Goal: Task Accomplishment & Management: Manage account settings

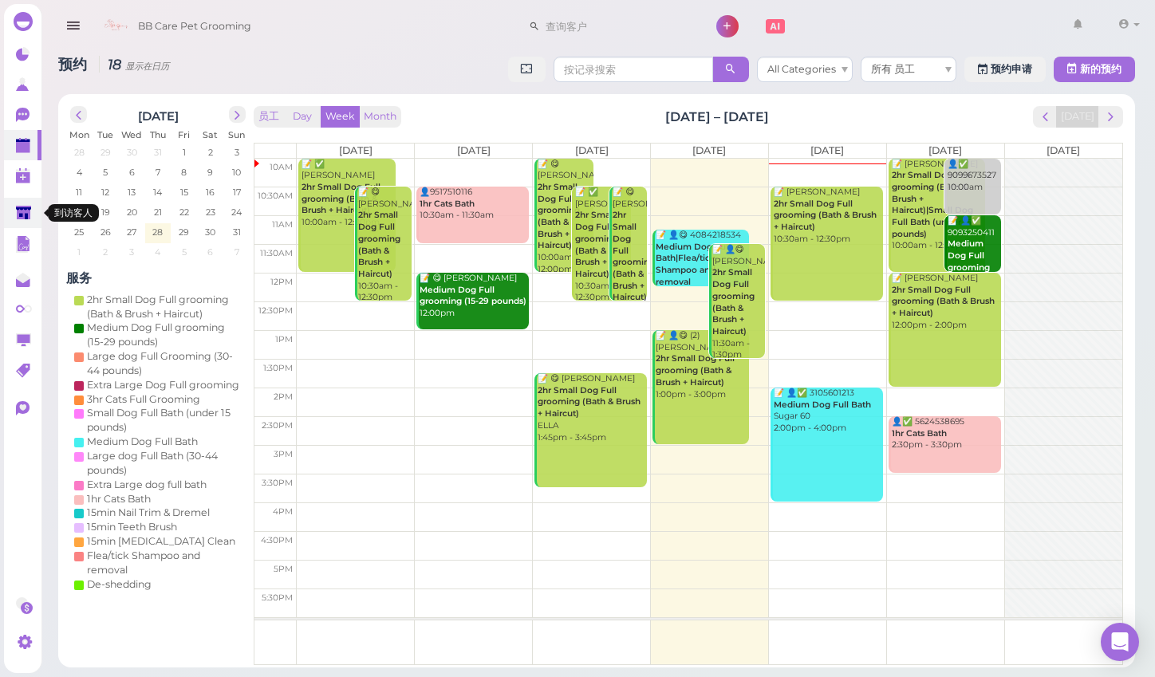
click at [28, 209] on icon at bounding box center [23, 213] width 15 height 12
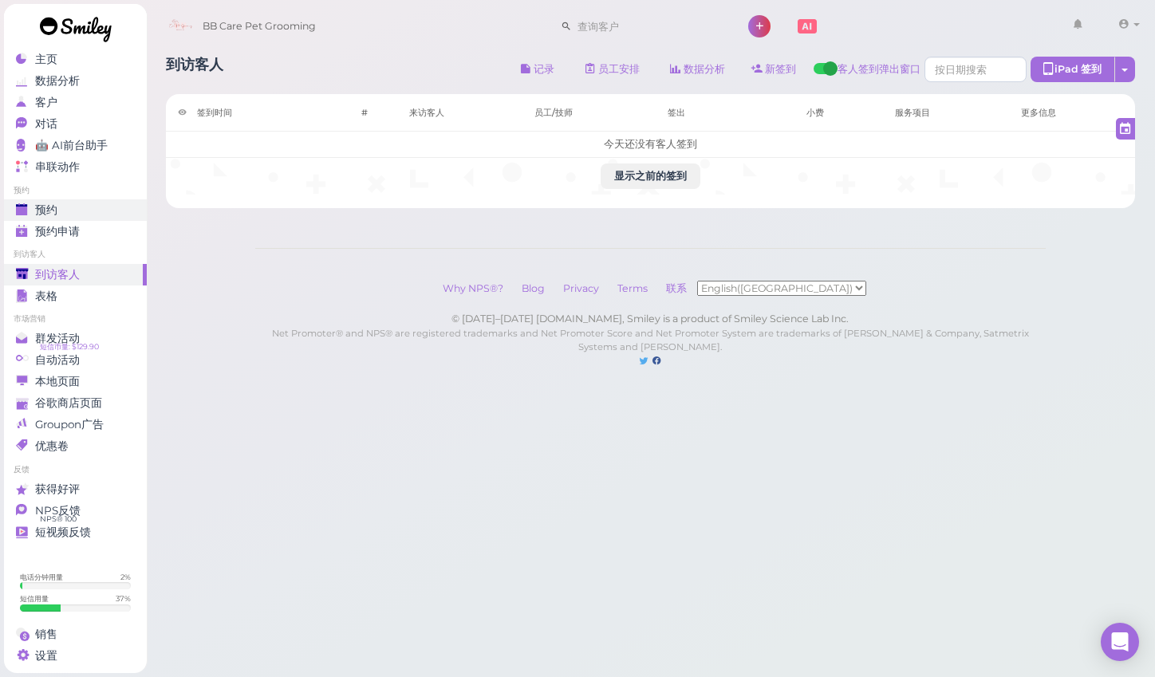
click at [49, 207] on span "预约" at bounding box center [46, 210] width 22 height 14
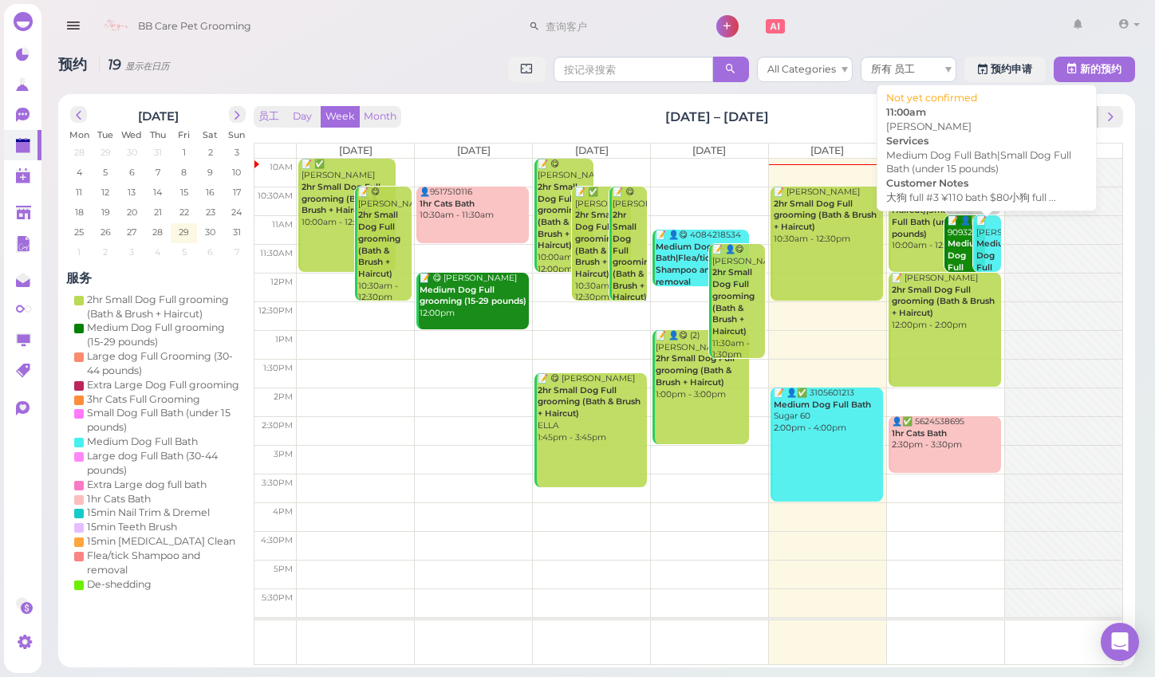
click at [983, 255] on b "Medium Dog Full Bath|Small Dog Full Bath (under 15 pounds)" at bounding box center [999, 296] width 46 height 116
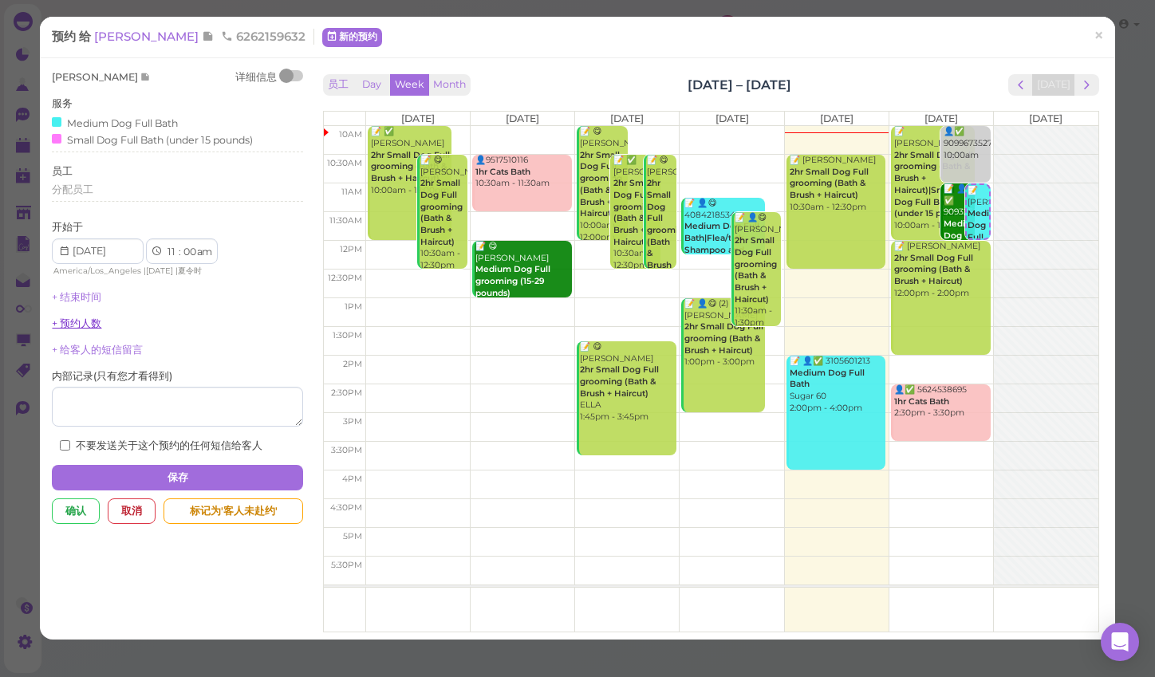
click at [60, 317] on link "+ 预约人数" at bounding box center [76, 323] width 49 height 12
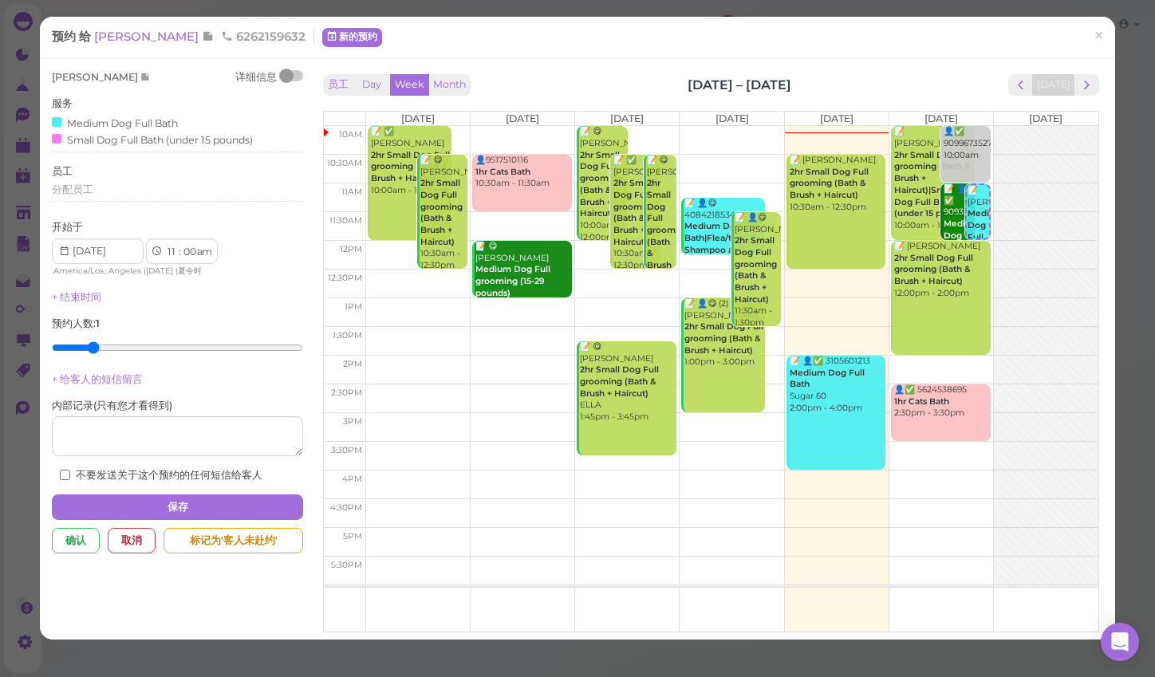
type input "2"
click at [86, 341] on input "range" at bounding box center [177, 348] width 250 height 26
click at [156, 495] on button "保存" at bounding box center [177, 508] width 250 height 26
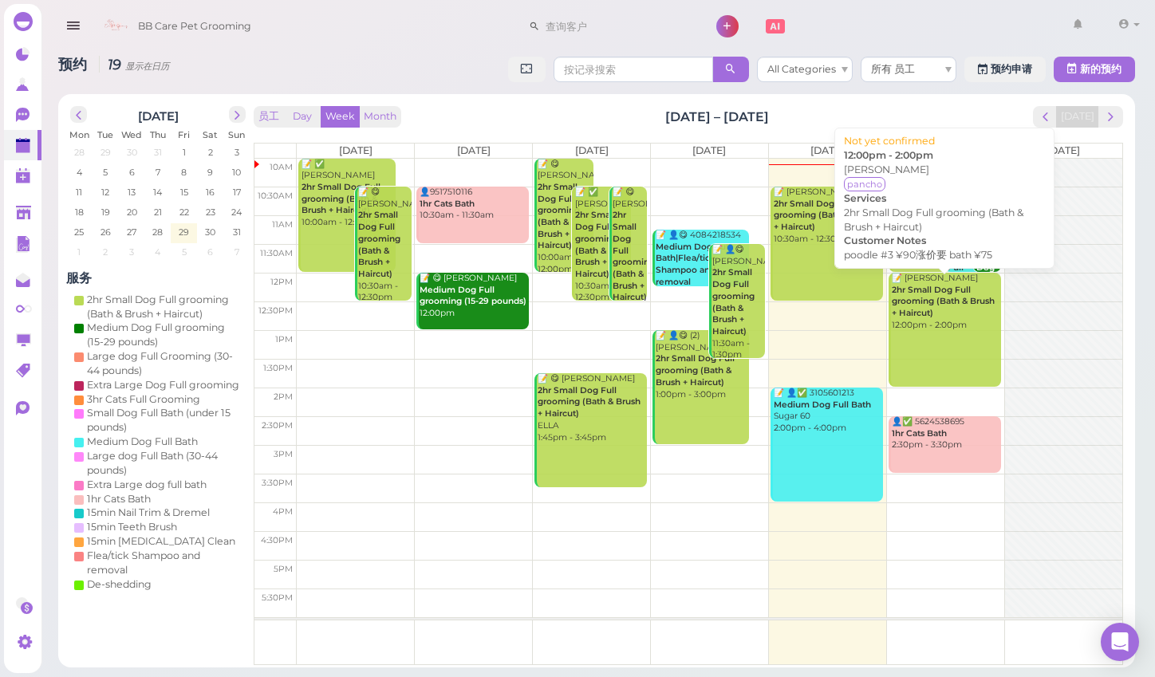
click at [922, 343] on link "📝 [PERSON_NAME] 2hr Small Dog Full grooming (Bath & Brush + Haircut) 12:00pm - …" at bounding box center [945, 330] width 112 height 114
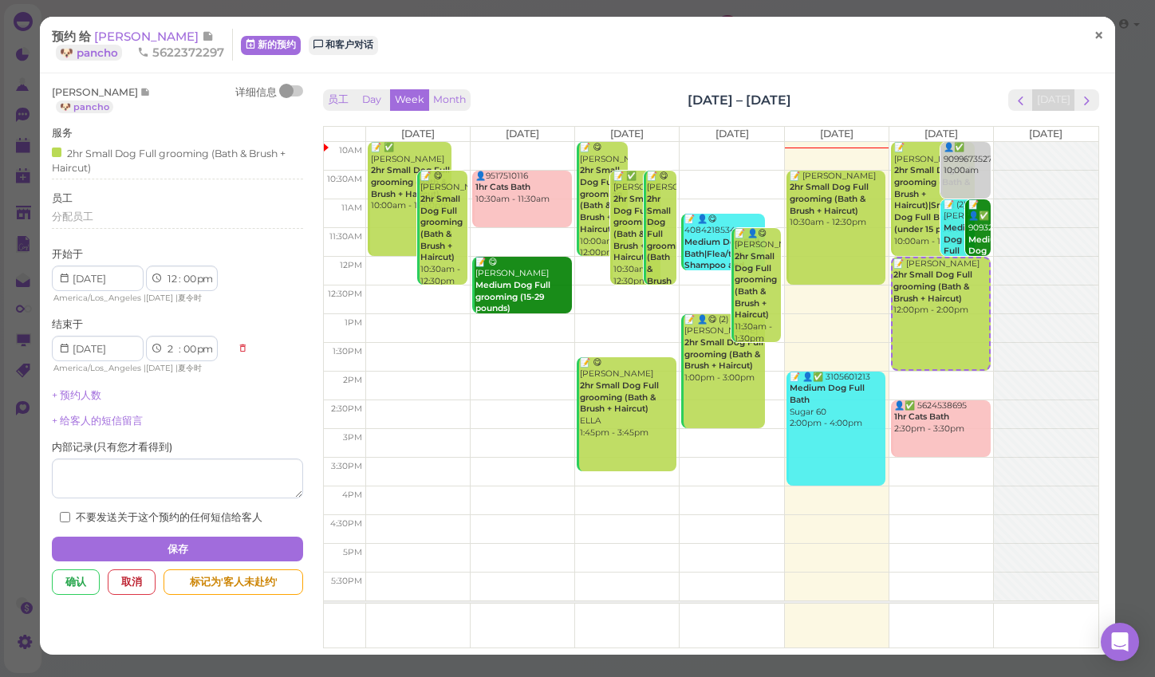
click at [1097, 41] on span "×" at bounding box center [1098, 36] width 10 height 22
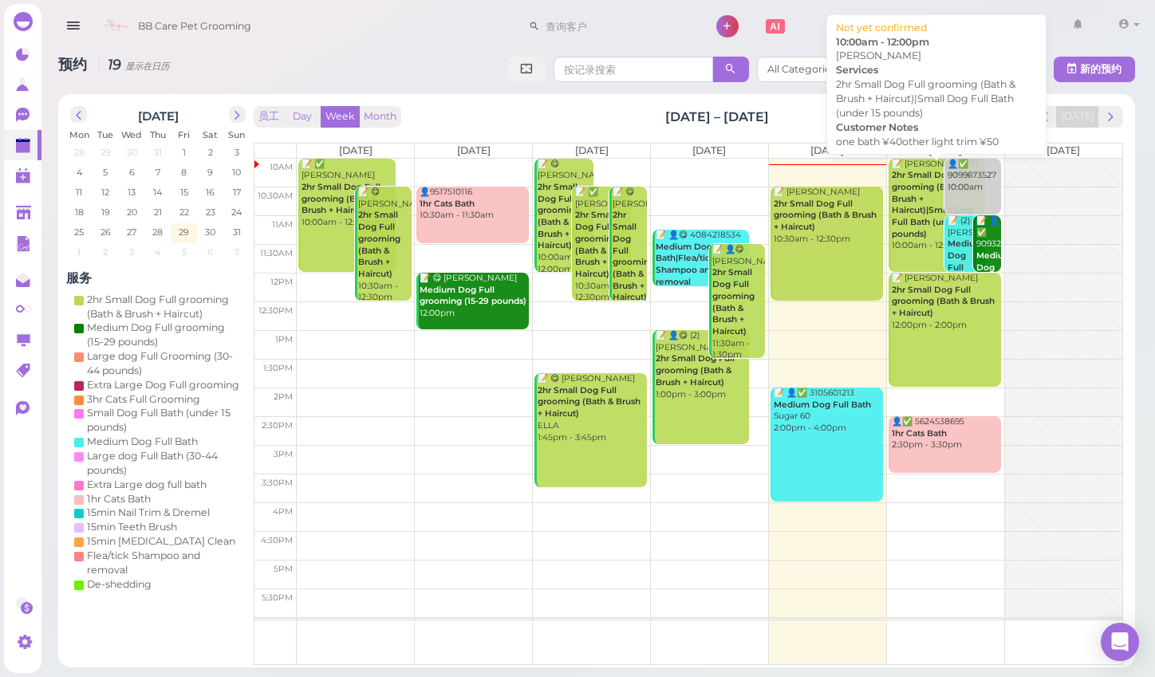
click at [910, 227] on b "2hr Small Dog Full grooming (Bath & Brush + Haircut)|Small Dog Full Bath (under…" at bounding box center [932, 204] width 81 height 69
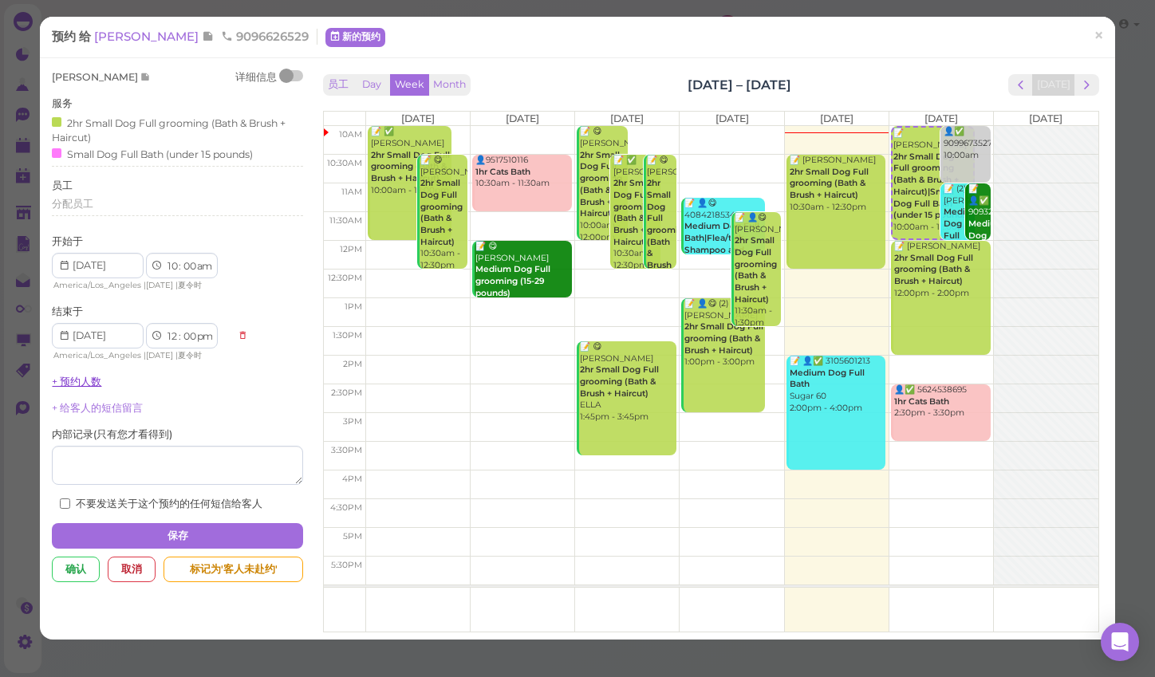
click at [82, 378] on link "+ 预约人数" at bounding box center [76, 382] width 49 height 12
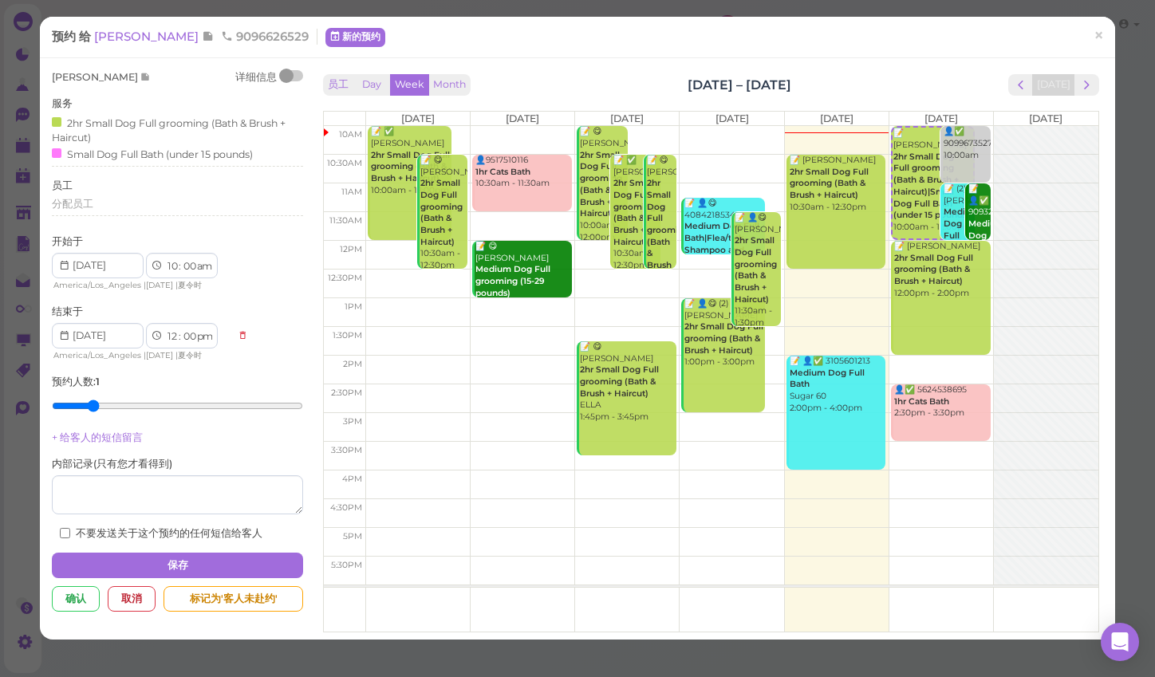
type input "2"
click at [101, 398] on input "range" at bounding box center [177, 406] width 250 height 26
click at [174, 553] on button "保存" at bounding box center [177, 566] width 250 height 26
